Goal: Information Seeking & Learning: Find specific fact

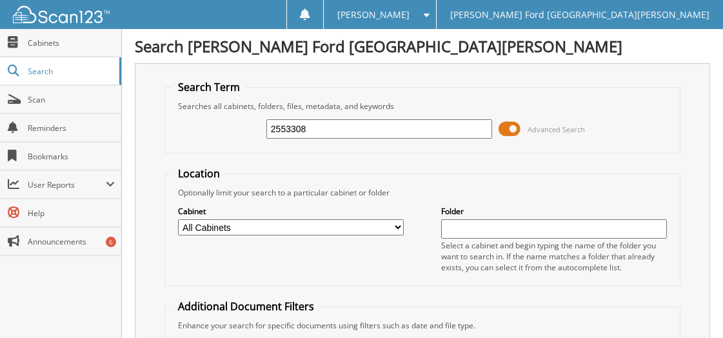
click at [510, 129] on span at bounding box center [510, 128] width 22 height 19
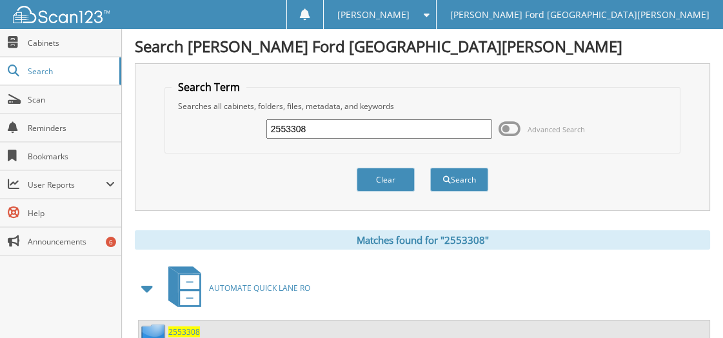
click at [392, 131] on input "2553308" at bounding box center [379, 128] width 226 height 19
type input "2556487"
click at [462, 182] on button "Search" at bounding box center [459, 180] width 58 height 24
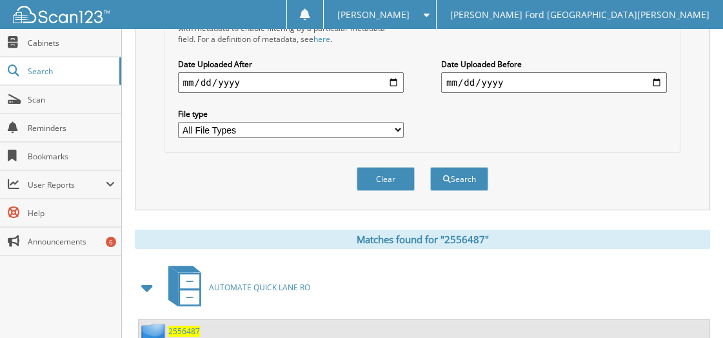
scroll to position [440, 0]
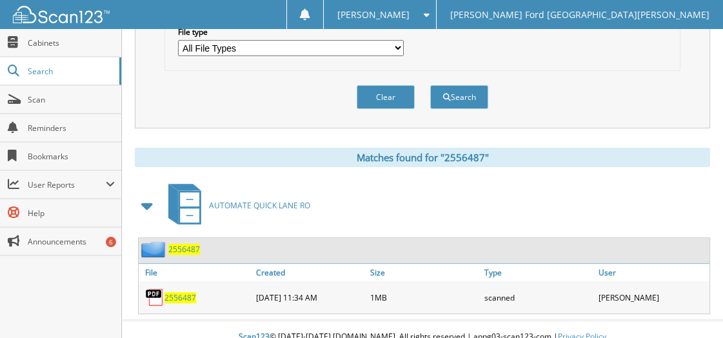
click at [188, 292] on span "2556487" at bounding box center [180, 297] width 32 height 11
click at [190, 292] on span "2556487" at bounding box center [180, 297] width 32 height 11
